Goal: Information Seeking & Learning: Learn about a topic

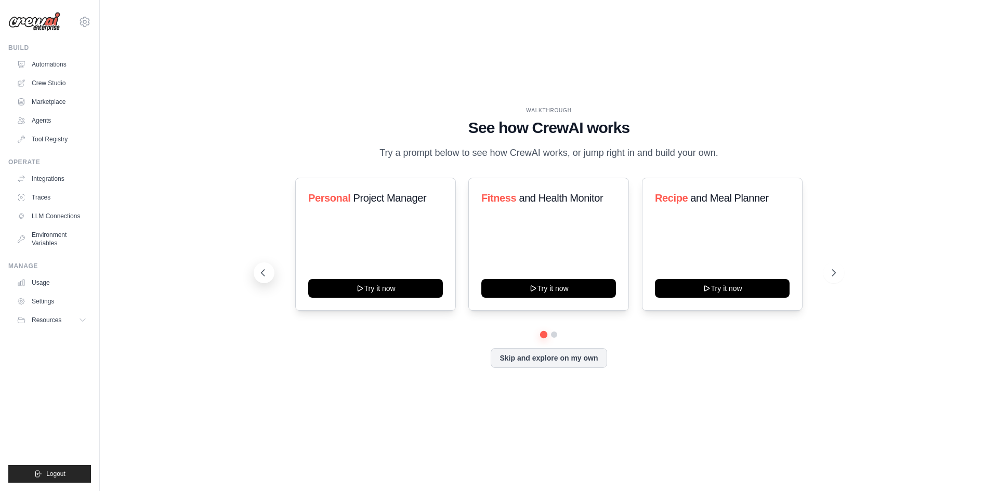
click at [268, 266] on button at bounding box center [264, 272] width 21 height 21
drag, startPoint x: 625, startPoint y: 387, endPoint x: 411, endPoint y: 209, distance: 277.9
click at [411, 209] on div "WALKTHROUGH See how CrewAI works Try a prompt below to see how CrewAI works, or…" at bounding box center [548, 245] width 865 height 470
click at [857, 127] on div "WALKTHROUGH See how CrewAI works Try a prompt below to see how CrewAI works, or…" at bounding box center [548, 245] width 865 height 470
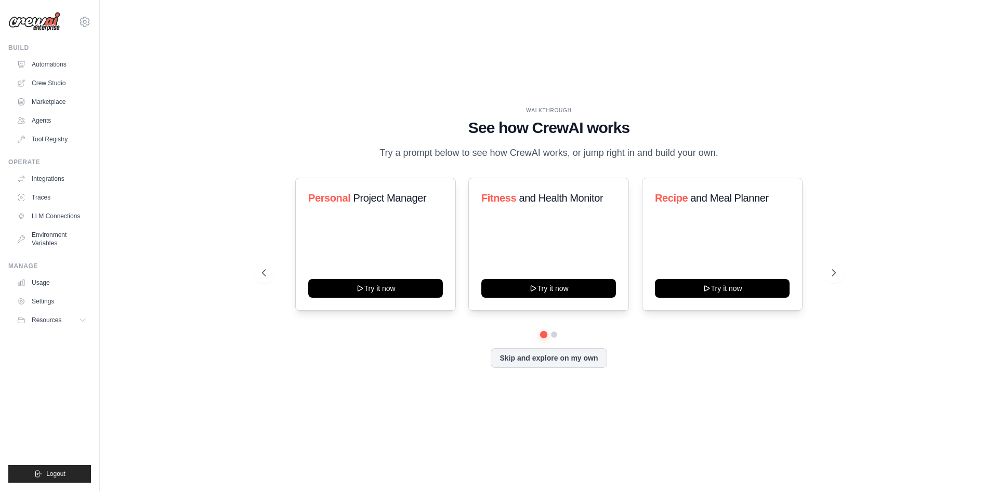
drag, startPoint x: 302, startPoint y: 58, endPoint x: 723, endPoint y: 438, distance: 567.0
click at [723, 438] on div "WALKTHROUGH See how CrewAI works Try a prompt below to see how CrewAI works, or…" at bounding box center [548, 245] width 865 height 470
click at [728, 422] on div "WALKTHROUGH See how CrewAI works Try a prompt below to see how CrewAI works, or…" at bounding box center [548, 245] width 865 height 470
click at [553, 338] on div "Personal Project Manager Try it now Fitness and Health Monitor Try it now Recip…" at bounding box center [549, 273] width 574 height 190
click at [554, 336] on button at bounding box center [554, 335] width 8 height 8
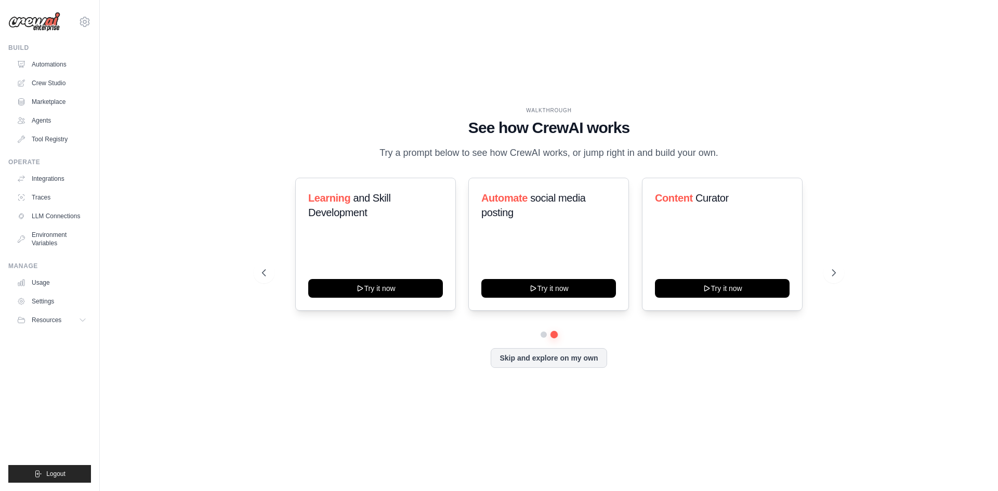
click at [27, 27] on img at bounding box center [34, 22] width 52 height 20
drag, startPoint x: 646, startPoint y: 398, endPoint x: 549, endPoint y: 272, distance: 158.5
click at [596, 337] on div "WALKTHROUGH See how CrewAI works Try a prompt below to see how CrewAI works, or…" at bounding box center [548, 245] width 865 height 470
click at [416, 67] on div "WALKTHROUGH See how CrewAI works Try a prompt below to see how CrewAI works, or…" at bounding box center [548, 245] width 865 height 470
drag, startPoint x: 423, startPoint y: 73, endPoint x: 899, endPoint y: 394, distance: 573.8
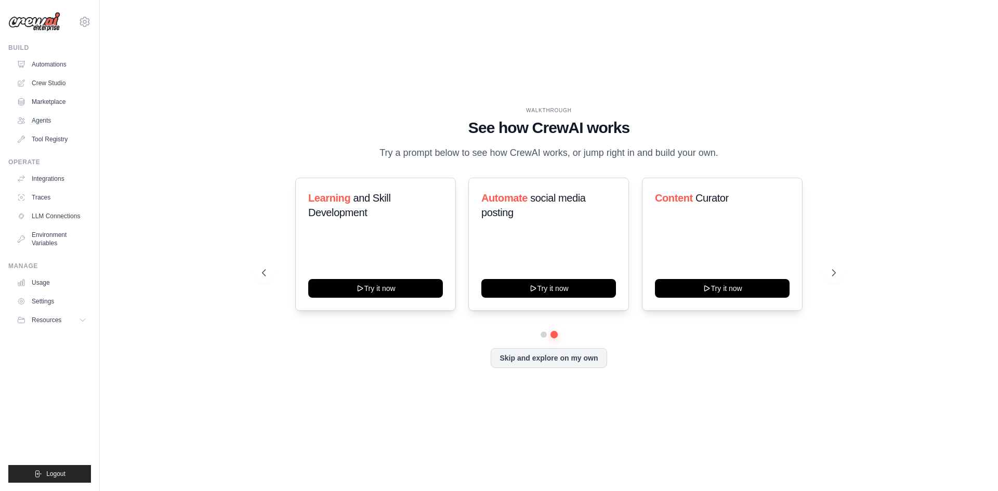
click at [899, 394] on div "WALKTHROUGH See how CrewAI works Try a prompt below to see how CrewAI works, or…" at bounding box center [548, 245] width 865 height 470
drag, startPoint x: 899, startPoint y: 394, endPoint x: 901, endPoint y: 389, distance: 5.8
click at [899, 393] on div "WALKTHROUGH See how CrewAI works Try a prompt below to see how CrewAI works, or…" at bounding box center [548, 245] width 865 height 470
click at [852, 57] on div "WALKTHROUGH See how CrewAI works Try a prompt below to see how CrewAI works, or…" at bounding box center [548, 245] width 865 height 470
click at [16, 20] on img at bounding box center [34, 22] width 52 height 20
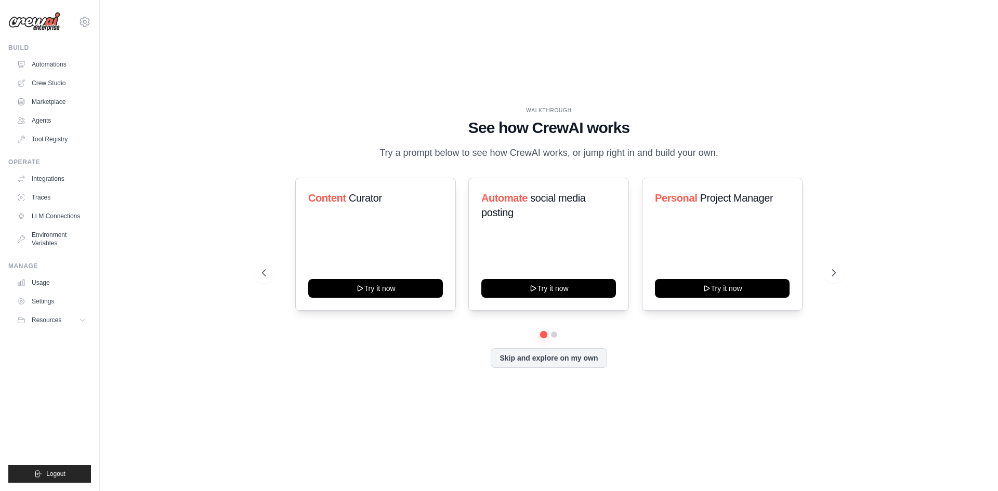
drag, startPoint x: 733, startPoint y: 403, endPoint x: 471, endPoint y: 102, distance: 399.3
click at [471, 102] on div "WALKTHROUGH See how [PERSON_NAME] works Try a prompt below to see how [PERSON_N…" at bounding box center [548, 245] width 865 height 470
click at [839, 278] on button at bounding box center [833, 272] width 21 height 21
click at [836, 267] on button at bounding box center [833, 272] width 21 height 21
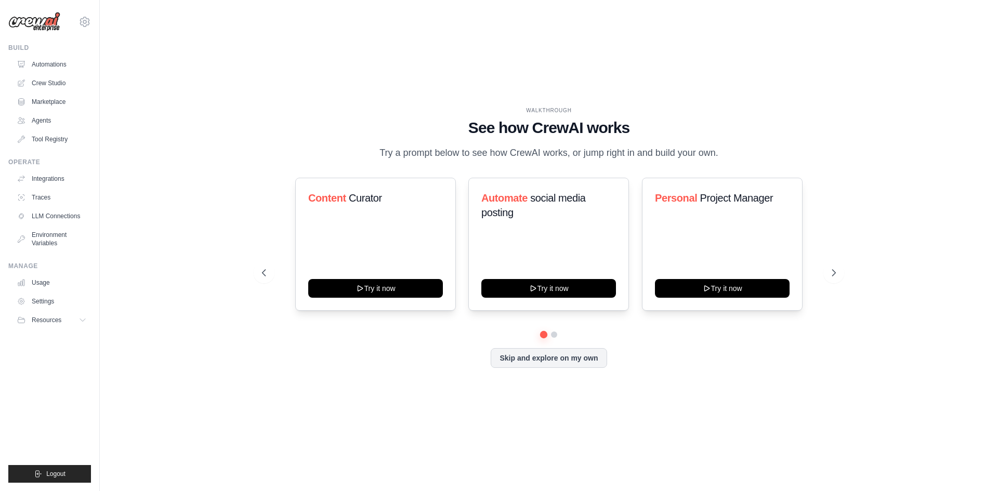
drag, startPoint x: 430, startPoint y: 141, endPoint x: 703, endPoint y: 424, distance: 392.5
click at [702, 426] on div "WALKTHROUGH See how [PERSON_NAME] works Try a prompt below to see how [PERSON_N…" at bounding box center [548, 245] width 865 height 470
click at [703, 423] on div "WALKTHROUGH See how [PERSON_NAME] works Try a prompt below to see how [PERSON_N…" at bounding box center [548, 245] width 865 height 470
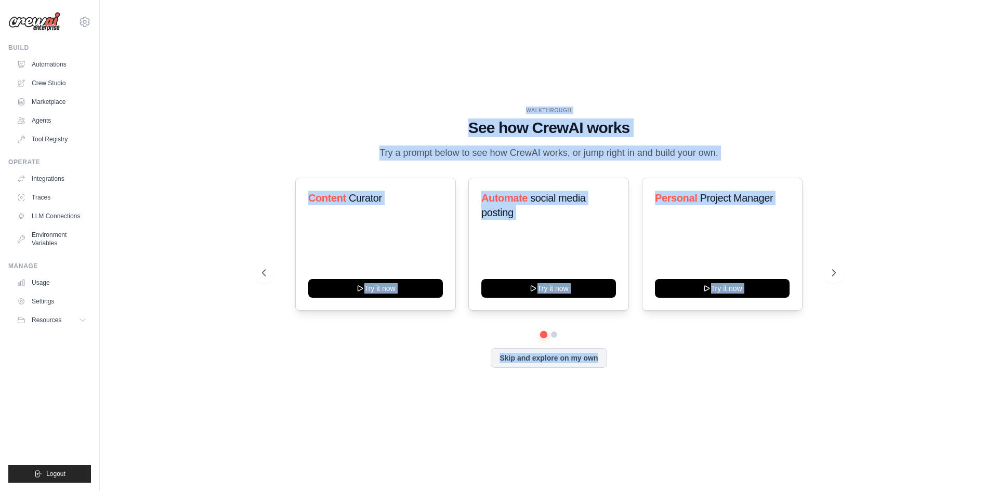
drag, startPoint x: 692, startPoint y: 417, endPoint x: 463, endPoint y: 57, distance: 427.3
click at [463, 57] on div "WALKTHROUGH See how [PERSON_NAME] works Try a prompt below to see how [PERSON_N…" at bounding box center [548, 245] width 865 height 470
click at [465, 78] on div "WALKTHROUGH See how [PERSON_NAME] works Try a prompt below to see how [PERSON_N…" at bounding box center [548, 245] width 865 height 470
drag, startPoint x: 466, startPoint y: 78, endPoint x: 700, endPoint y: 377, distance: 379.8
click at [695, 379] on div "WALKTHROUGH See how [PERSON_NAME] works Try a prompt below to see how [PERSON_N…" at bounding box center [548, 245] width 865 height 470
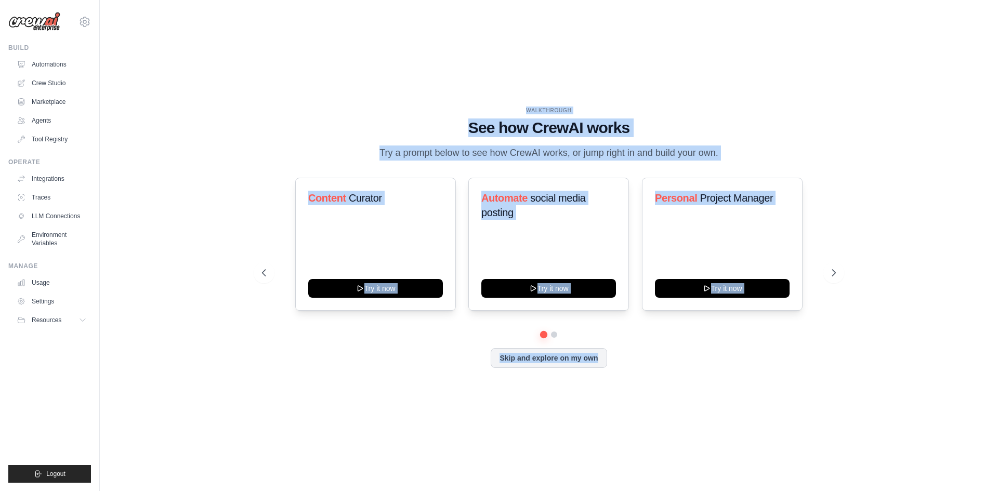
click at [696, 377] on div "WALKTHROUGH See how [PERSON_NAME] works Try a prompt below to see how [PERSON_N…" at bounding box center [548, 246] width 599 height 278
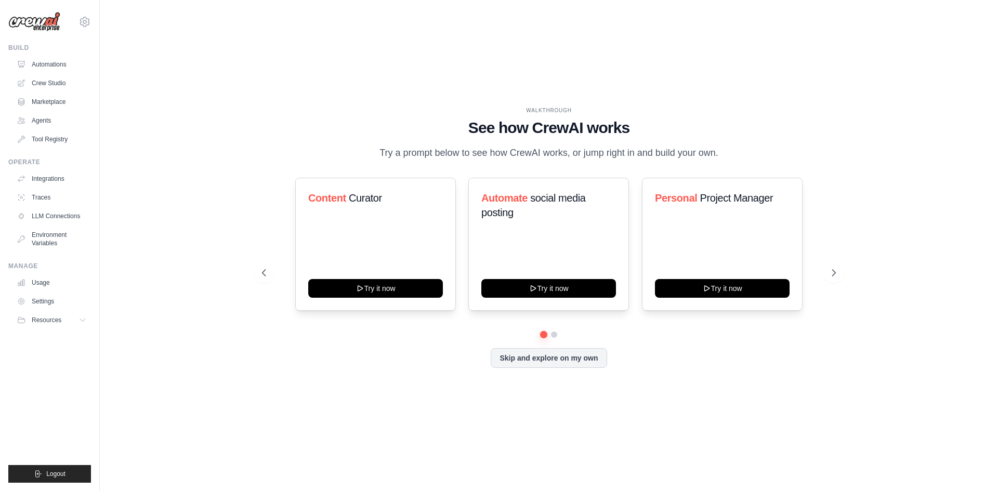
drag, startPoint x: 694, startPoint y: 375, endPoint x: 475, endPoint y: 69, distance: 376.3
click at [475, 69] on div "WALKTHROUGH See how [PERSON_NAME] works Try a prompt below to see how [PERSON_N…" at bounding box center [548, 245] width 865 height 470
drag, startPoint x: 0, startPoint y: 10, endPoint x: 656, endPoint y: 407, distance: 767.1
click at [656, 407] on div "[EMAIL_ADDRESS][DOMAIN_NAME] Settings Build Automations Crew Studio" at bounding box center [499, 245] width 998 height 491
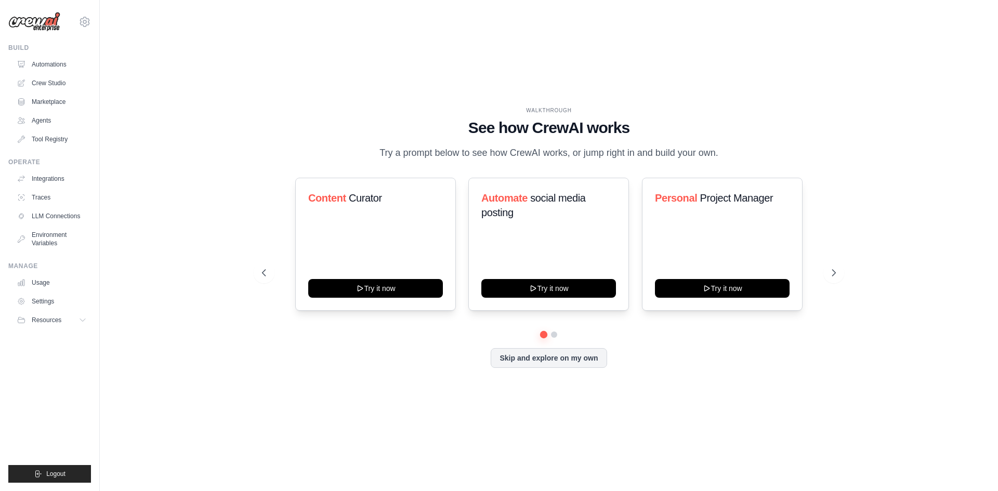
click at [663, 405] on div "WALKTHROUGH See how [PERSON_NAME] works Try a prompt below to see how [PERSON_N…" at bounding box center [548, 245] width 865 height 470
drag, startPoint x: 664, startPoint y: 405, endPoint x: 110, endPoint y: 39, distance: 663.9
click at [2, 22] on div "[EMAIL_ADDRESS][DOMAIN_NAME] Settings Build Automations Crew Studio" at bounding box center [499, 245] width 998 height 491
click at [272, 106] on div "WALKTHROUGH See how [PERSON_NAME] works Try a prompt below to see how [PERSON_N…" at bounding box center [548, 245] width 865 height 470
drag, startPoint x: 283, startPoint y: 73, endPoint x: 678, endPoint y: 370, distance: 494.3
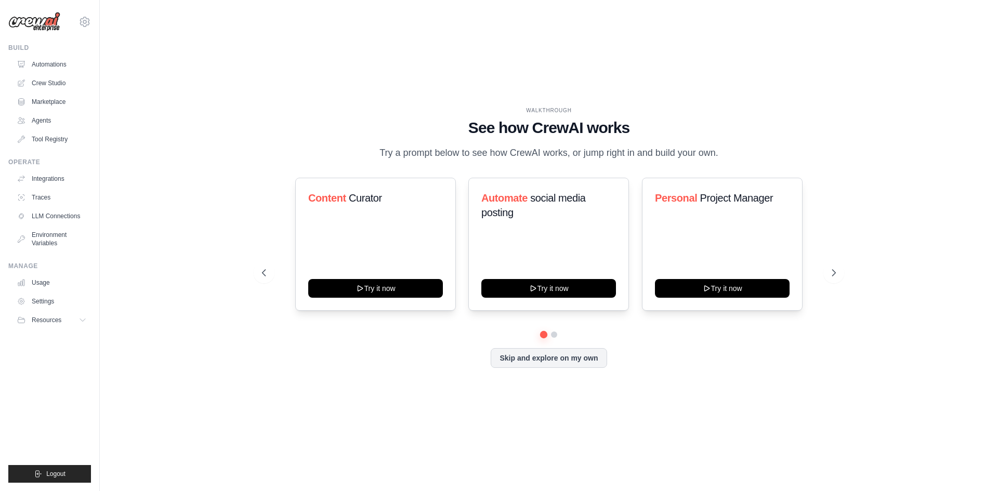
click at [678, 370] on div "WALKTHROUGH See how [PERSON_NAME] works Try a prompt below to see how [PERSON_N…" at bounding box center [548, 245] width 865 height 470
click at [678, 370] on div "WALKTHROUGH See how [PERSON_NAME] works Try a prompt below to see how [PERSON_N…" at bounding box center [548, 246] width 599 height 278
drag, startPoint x: 680, startPoint y: 370, endPoint x: 0, endPoint y: -2, distance: 775.4
click at [0, 0] on html "[EMAIL_ADDRESS][DOMAIN_NAME] Settings Build Automations Crew Studio" at bounding box center [499, 245] width 998 height 491
click at [263, 83] on div "WALKTHROUGH See how [PERSON_NAME] works Try a prompt below to see how [PERSON_N…" at bounding box center [548, 245] width 865 height 470
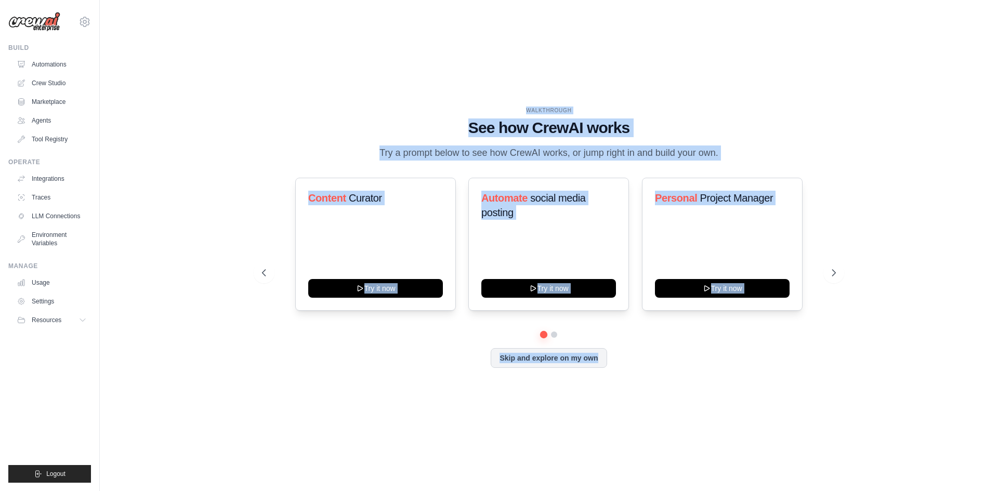
drag, startPoint x: 263, startPoint y: 83, endPoint x: 655, endPoint y: 410, distance: 510.4
click at [639, 409] on div "WALKTHROUGH See how [PERSON_NAME] works Try a prompt below to see how [PERSON_N…" at bounding box center [548, 245] width 865 height 470
click at [690, 410] on div "WALKTHROUGH See how [PERSON_NAME] works Try a prompt below to see how [PERSON_N…" at bounding box center [548, 245] width 865 height 470
drag, startPoint x: 690, startPoint y: 410, endPoint x: 388, endPoint y: 55, distance: 466.0
click at [388, 55] on div "WALKTHROUGH See how [PERSON_NAME] works Try a prompt below to see how [PERSON_N…" at bounding box center [548, 245] width 865 height 470
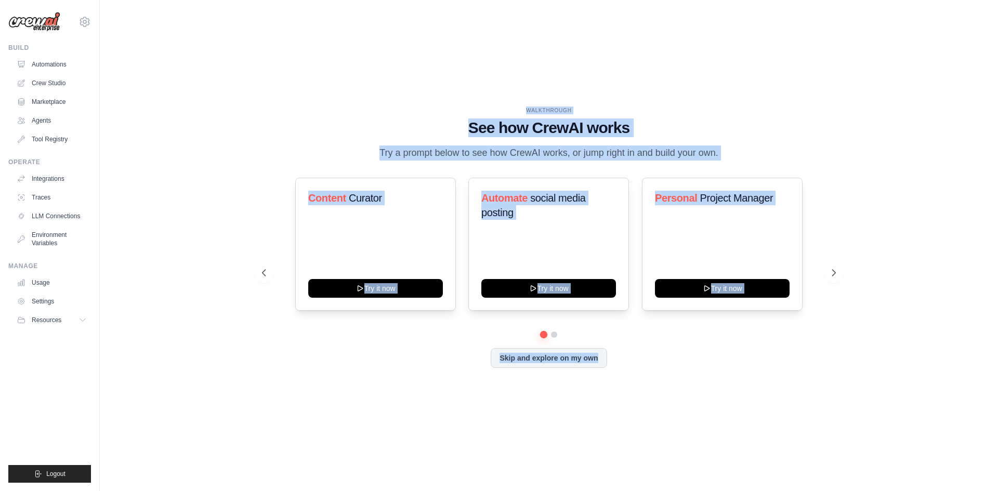
click at [388, 55] on div "WALKTHROUGH See how [PERSON_NAME] works Try a prompt below to see how [PERSON_N…" at bounding box center [548, 245] width 865 height 470
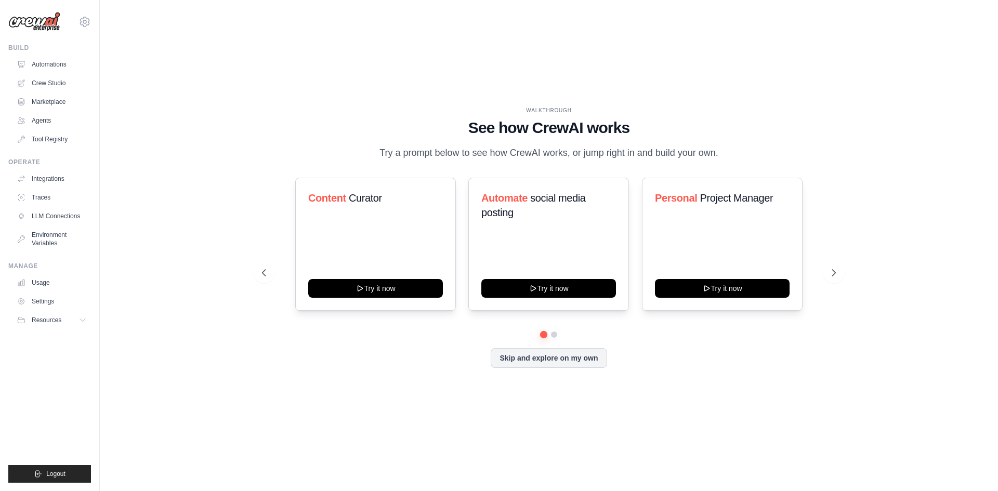
click at [392, 62] on div "WALKTHROUGH See how [PERSON_NAME] works Try a prompt below to see how [PERSON_N…" at bounding box center [548, 245] width 865 height 470
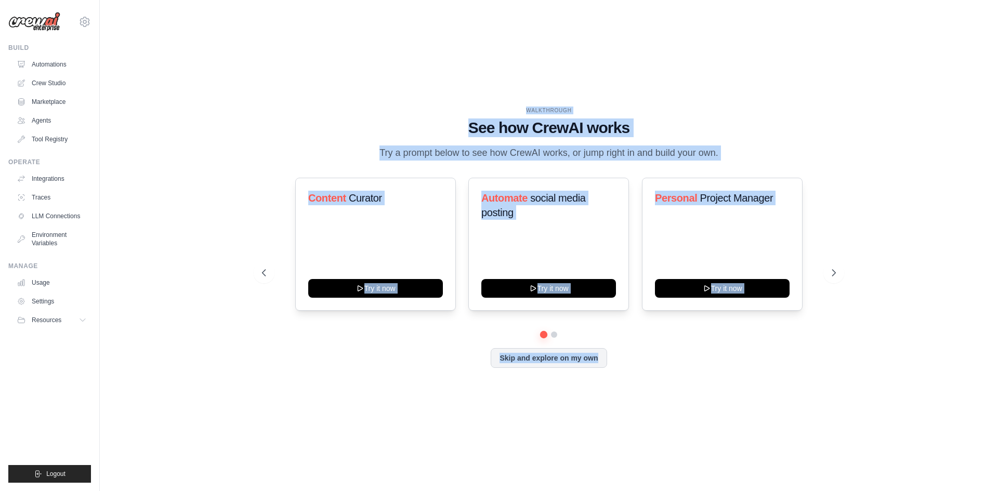
drag, startPoint x: 392, startPoint y: 62, endPoint x: 658, endPoint y: 357, distance: 396.6
click at [658, 357] on div "WALKTHROUGH See how [PERSON_NAME] works Try a prompt below to see how [PERSON_N…" at bounding box center [548, 245] width 865 height 470
click at [658, 357] on div "Skip and explore on my own" at bounding box center [549, 358] width 574 height 20
drag, startPoint x: 658, startPoint y: 357, endPoint x: 474, endPoint y: 98, distance: 317.5
click at [474, 98] on div "WALKTHROUGH See how [PERSON_NAME] works Try a prompt below to see how [PERSON_N…" at bounding box center [548, 245] width 865 height 470
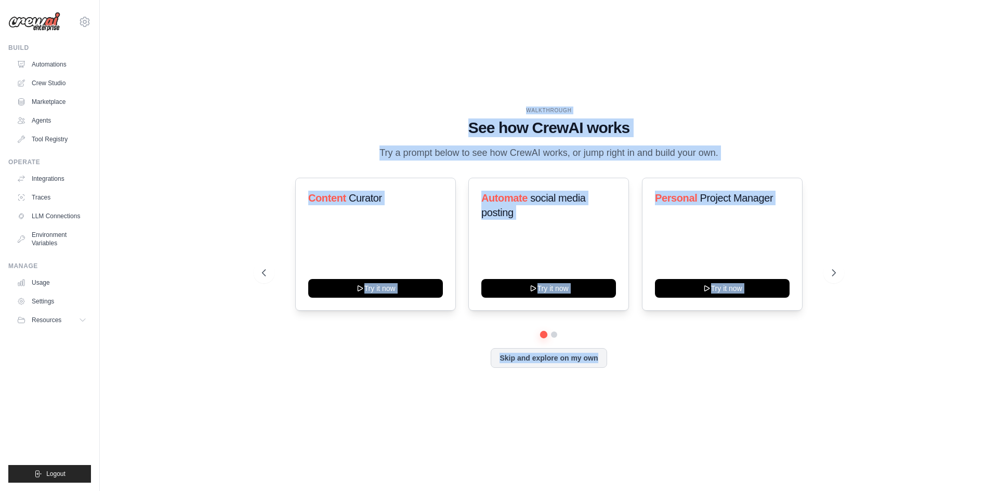
click at [474, 82] on div "WALKTHROUGH See how [PERSON_NAME] works Try a prompt below to see how [PERSON_N…" at bounding box center [548, 245] width 865 height 470
drag, startPoint x: 474, startPoint y: 82, endPoint x: 631, endPoint y: 342, distance: 303.8
click at [629, 342] on div "WALKTHROUGH See how [PERSON_NAME] works Try a prompt below to see how [PERSON_N…" at bounding box center [548, 245] width 865 height 470
click at [654, 401] on div "WALKTHROUGH See how [PERSON_NAME] works Try a prompt below to see how [PERSON_N…" at bounding box center [548, 245] width 865 height 470
drag, startPoint x: 659, startPoint y: 393, endPoint x: 462, endPoint y: 90, distance: 361.7
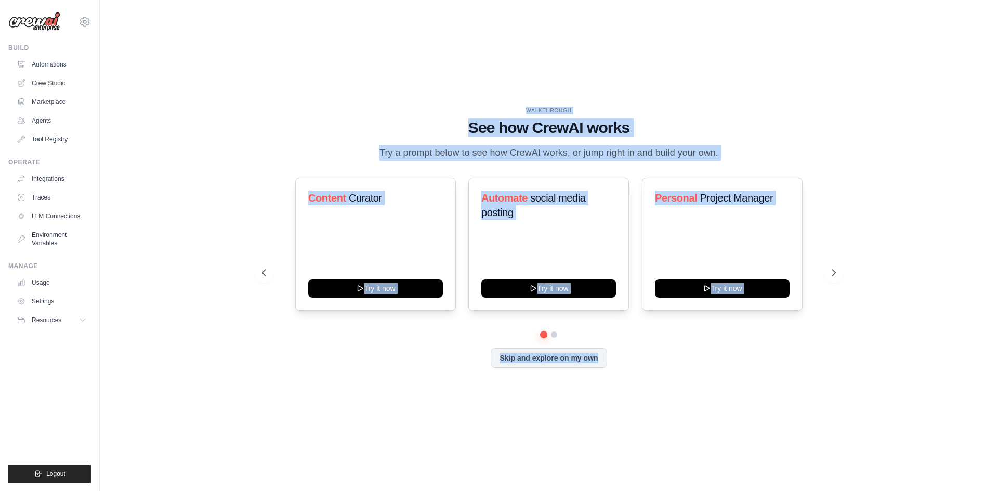
click at [462, 90] on div "WALKTHROUGH See how [PERSON_NAME] works Try a prompt below to see how [PERSON_N…" at bounding box center [548, 245] width 865 height 470
click at [522, 70] on div "WALKTHROUGH See how [PERSON_NAME] works Try a prompt below to see how [PERSON_N…" at bounding box center [548, 245] width 865 height 470
drag, startPoint x: 522, startPoint y: 70, endPoint x: 812, endPoint y: 360, distance: 410.1
click at [812, 360] on div "WALKTHROUGH See how [PERSON_NAME] works Try a prompt below to see how [PERSON_N…" at bounding box center [548, 245] width 865 height 470
click at [812, 360] on div "Skip and explore on my own" at bounding box center [549, 358] width 574 height 20
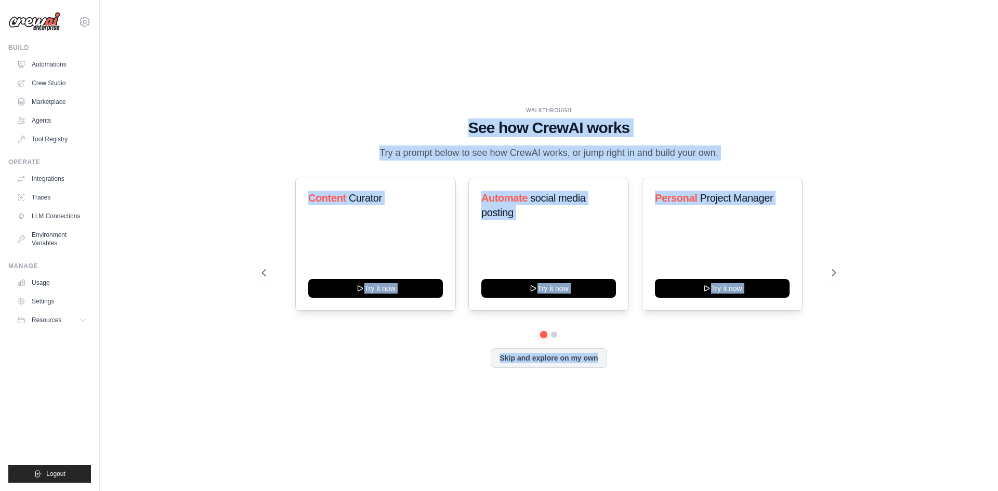
drag, startPoint x: 812, startPoint y: 360, endPoint x: 413, endPoint y: 128, distance: 462.0
click at [413, 128] on div "WALKTHROUGH See how [PERSON_NAME] works Try a prompt below to see how [PERSON_N…" at bounding box center [548, 246] width 599 height 278
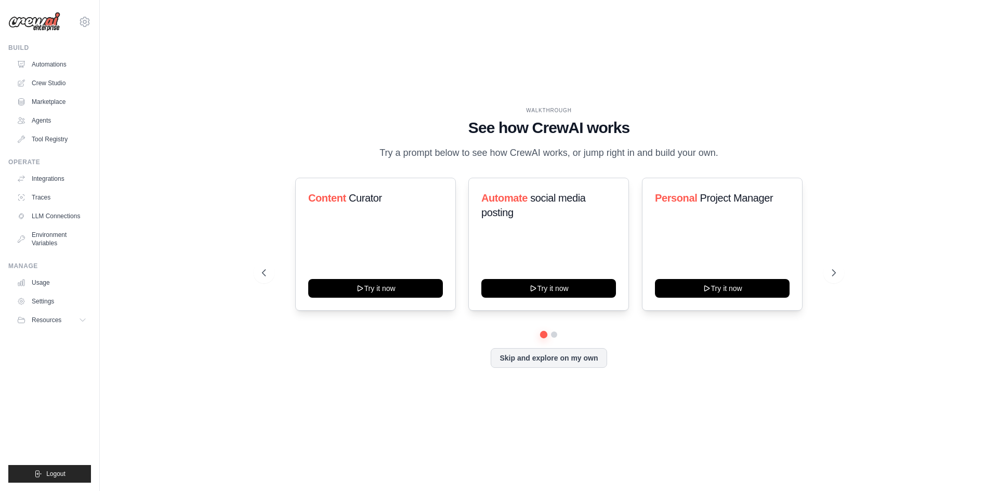
click at [412, 103] on div "WALKTHROUGH See how [PERSON_NAME] works Try a prompt below to see how [PERSON_N…" at bounding box center [548, 245] width 865 height 470
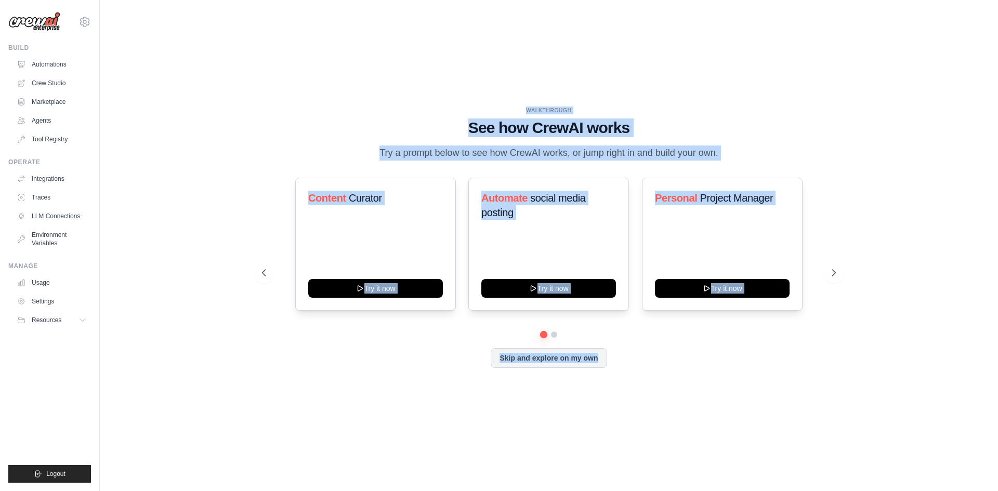
drag, startPoint x: 412, startPoint y: 103, endPoint x: 654, endPoint y: 432, distance: 407.8
click at [654, 432] on div "WALKTHROUGH See how [PERSON_NAME] works Try a prompt below to see how [PERSON_N…" at bounding box center [548, 245] width 865 height 470
drag, startPoint x: 654, startPoint y: 432, endPoint x: 446, endPoint y: 78, distance: 410.2
click at [446, 78] on div "WALKTHROUGH See how [PERSON_NAME] works Try a prompt below to see how [PERSON_N…" at bounding box center [548, 245] width 865 height 470
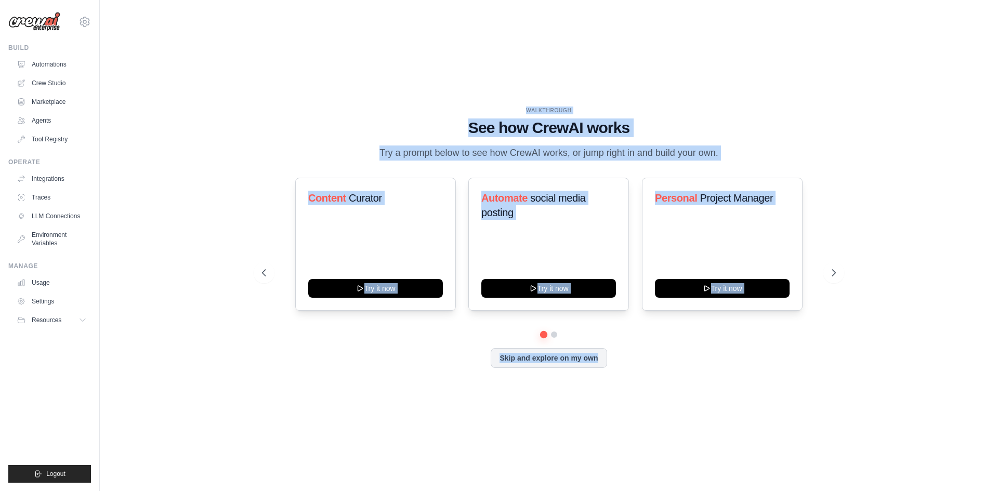
click at [794, 143] on div "WALKTHROUGH See how [PERSON_NAME] works Try a prompt below to see how [PERSON_N…" at bounding box center [549, 134] width 574 height 54
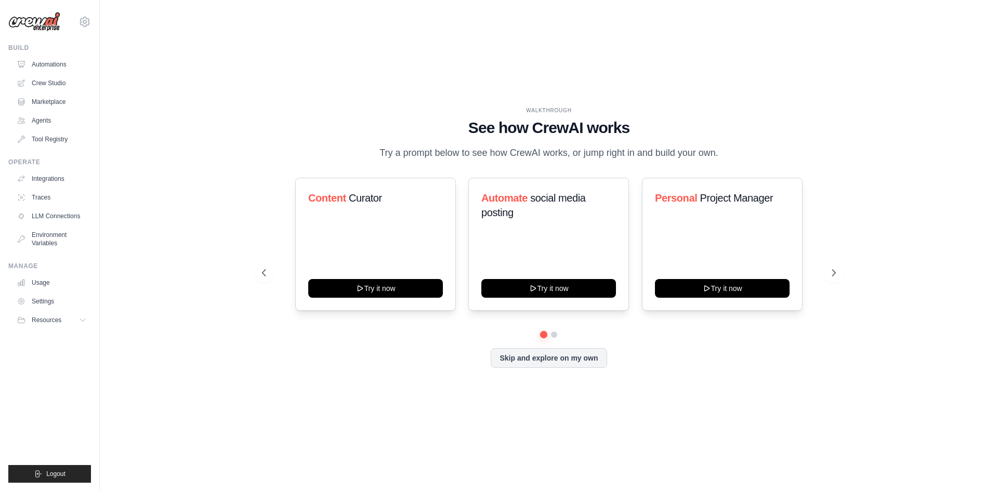
click at [877, 124] on div "WALKTHROUGH See how [PERSON_NAME] works Try a prompt below to see how [PERSON_N…" at bounding box center [548, 245] width 865 height 470
click at [881, 148] on div "WALKTHROUGH See how [PERSON_NAME] works Try a prompt below to see how [PERSON_N…" at bounding box center [548, 245] width 865 height 470
click at [907, 142] on div "WALKTHROUGH See how [PERSON_NAME] works Try a prompt below to see how [PERSON_N…" at bounding box center [548, 245] width 865 height 470
click at [721, 94] on div "WALKTHROUGH See how [PERSON_NAME] works Try a prompt below to see how [PERSON_N…" at bounding box center [548, 245] width 865 height 470
drag, startPoint x: 560, startPoint y: 334, endPoint x: 554, endPoint y: 336, distance: 6.3
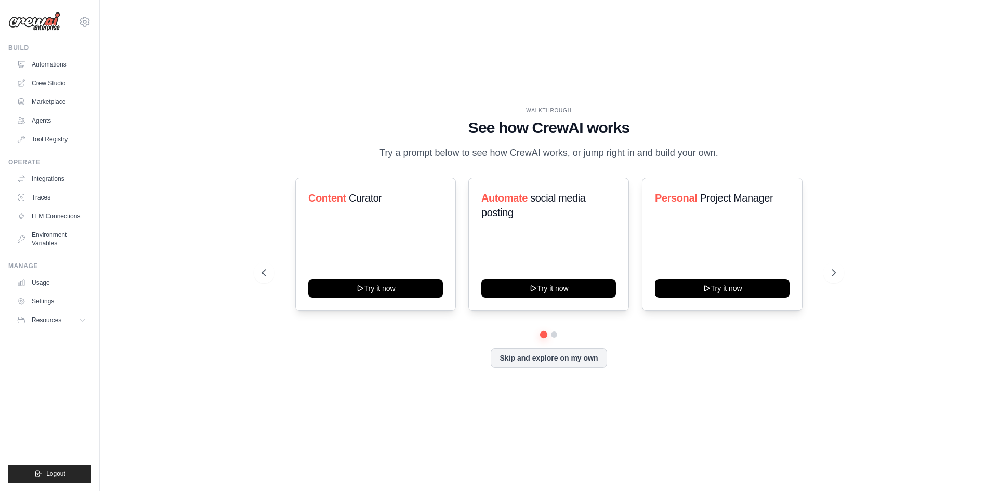
click at [558, 334] on div at bounding box center [549, 335] width 574 height 6
click at [553, 336] on button at bounding box center [554, 335] width 8 height 8
